Goal: Information Seeking & Learning: Check status

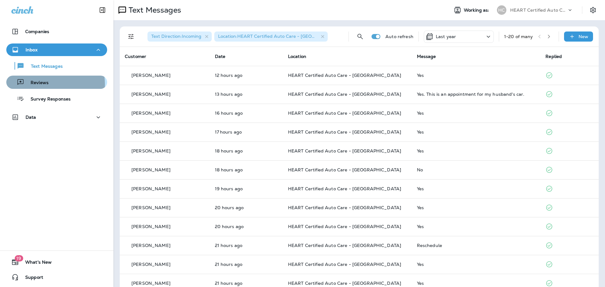
click at [43, 84] on p "Reviews" at bounding box center [36, 83] width 24 height 6
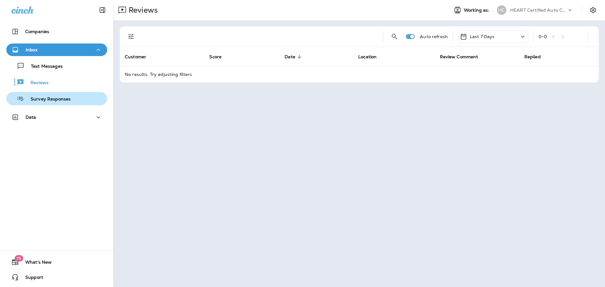
click at [61, 99] on p "Survey Responses" at bounding box center [47, 99] width 46 height 6
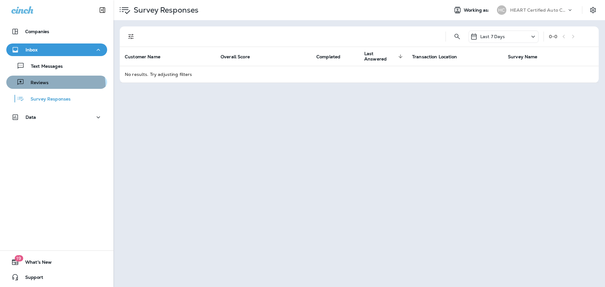
click at [50, 86] on div "Reviews" at bounding box center [57, 82] width 96 height 9
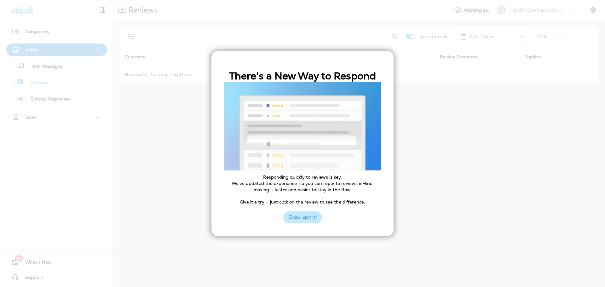
click at [313, 212] on button "Okay, got it!" at bounding box center [302, 217] width 39 height 12
